Goal: Information Seeking & Learning: Learn about a topic

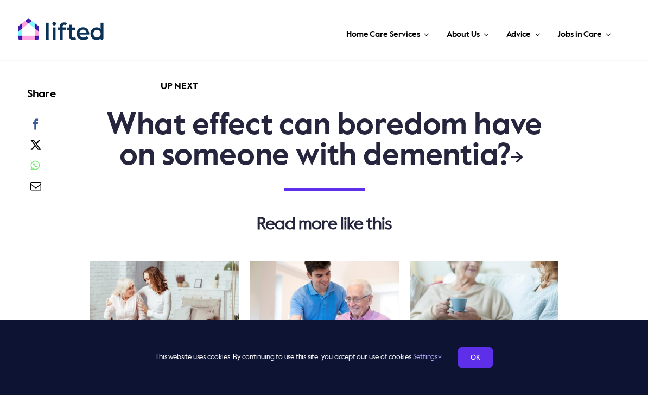
scroll to position [3413, 0]
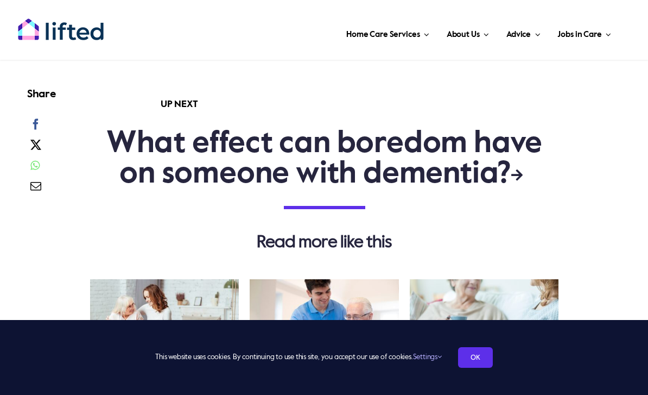
click at [418, 136] on link "What effect can boredom have on someone with dementia?" at bounding box center [324, 159] width 436 height 61
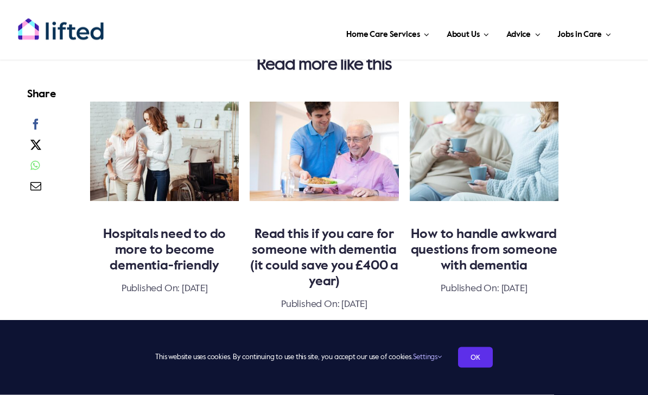
scroll to position [1964, 0]
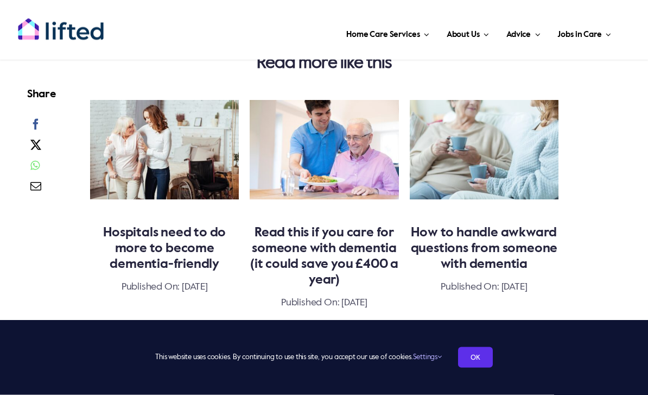
click at [184, 235] on link "Hospitals need to do more to become dementia-friendly" at bounding box center [164, 248] width 123 height 45
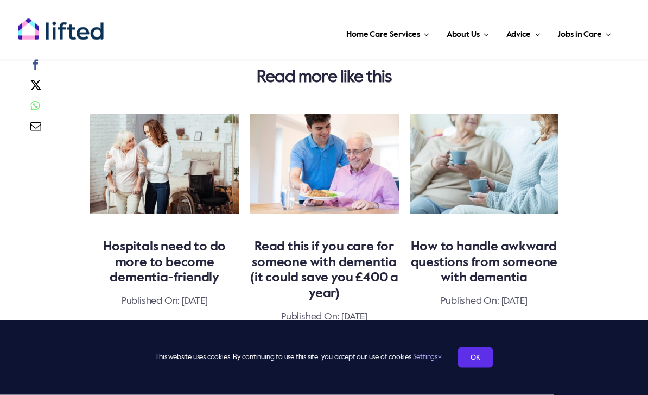
scroll to position [1699, 0]
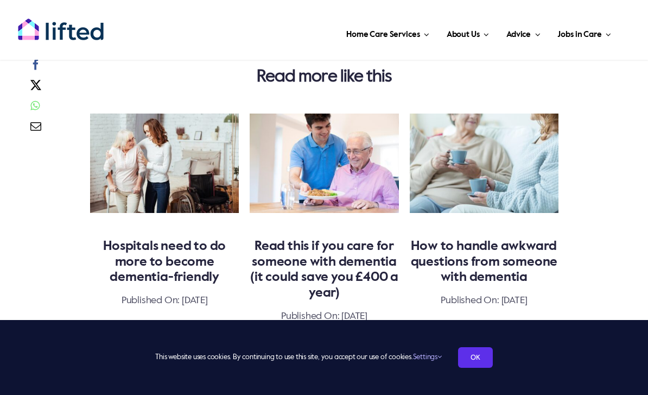
click at [491, 281] on link "How to handle awkward questions from someone with dementia" at bounding box center [484, 261] width 147 height 45
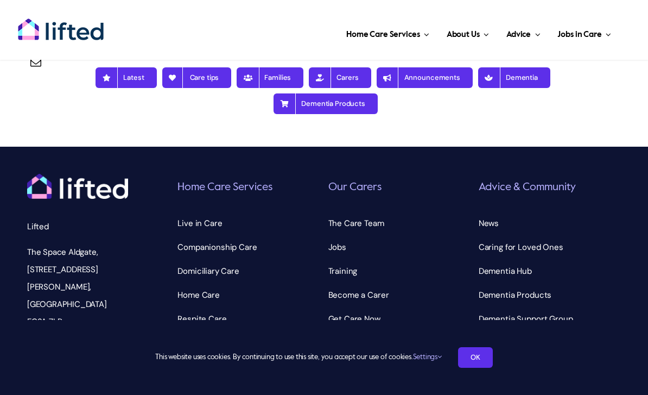
scroll to position [2576, 0]
